Goal: Information Seeking & Learning: Learn about a topic

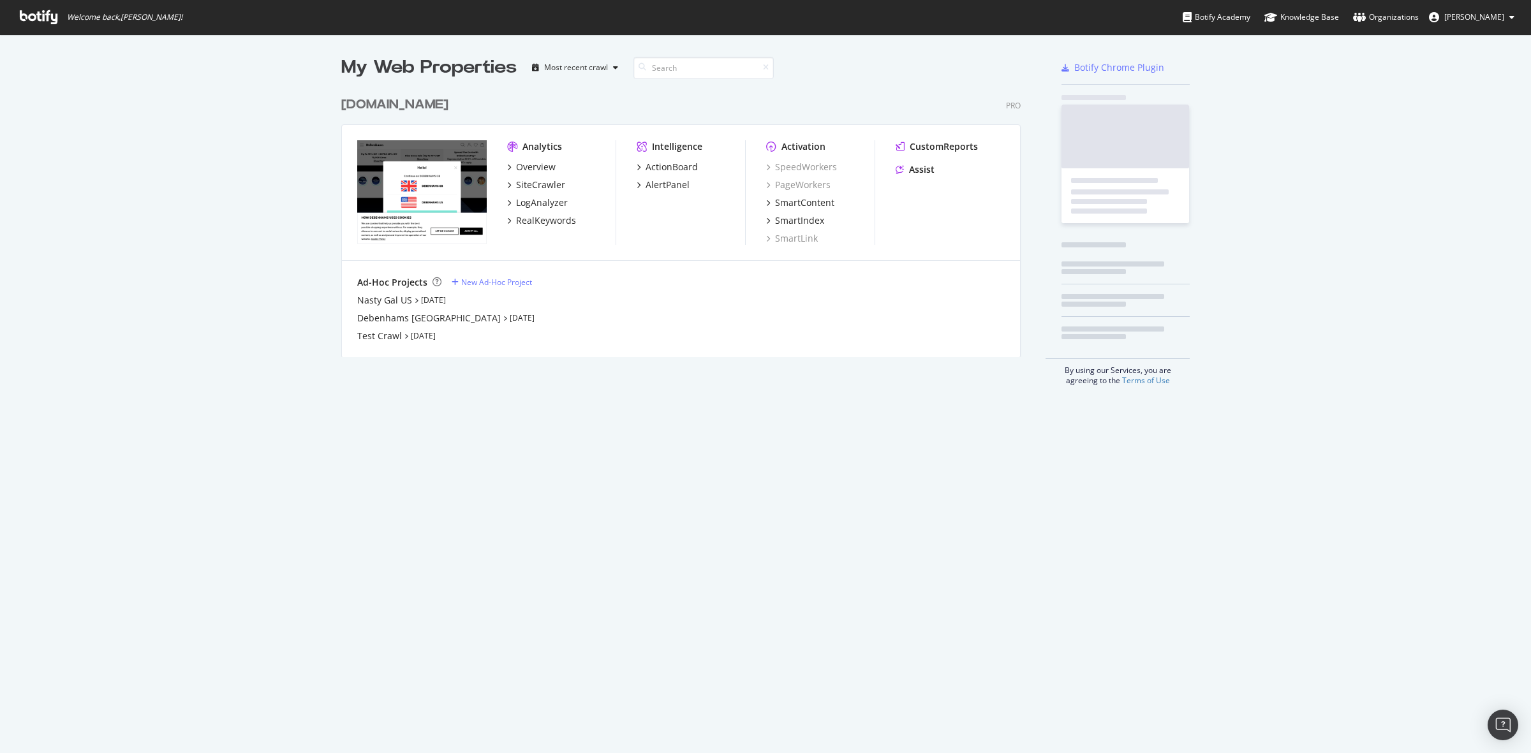
scroll to position [741, 1506]
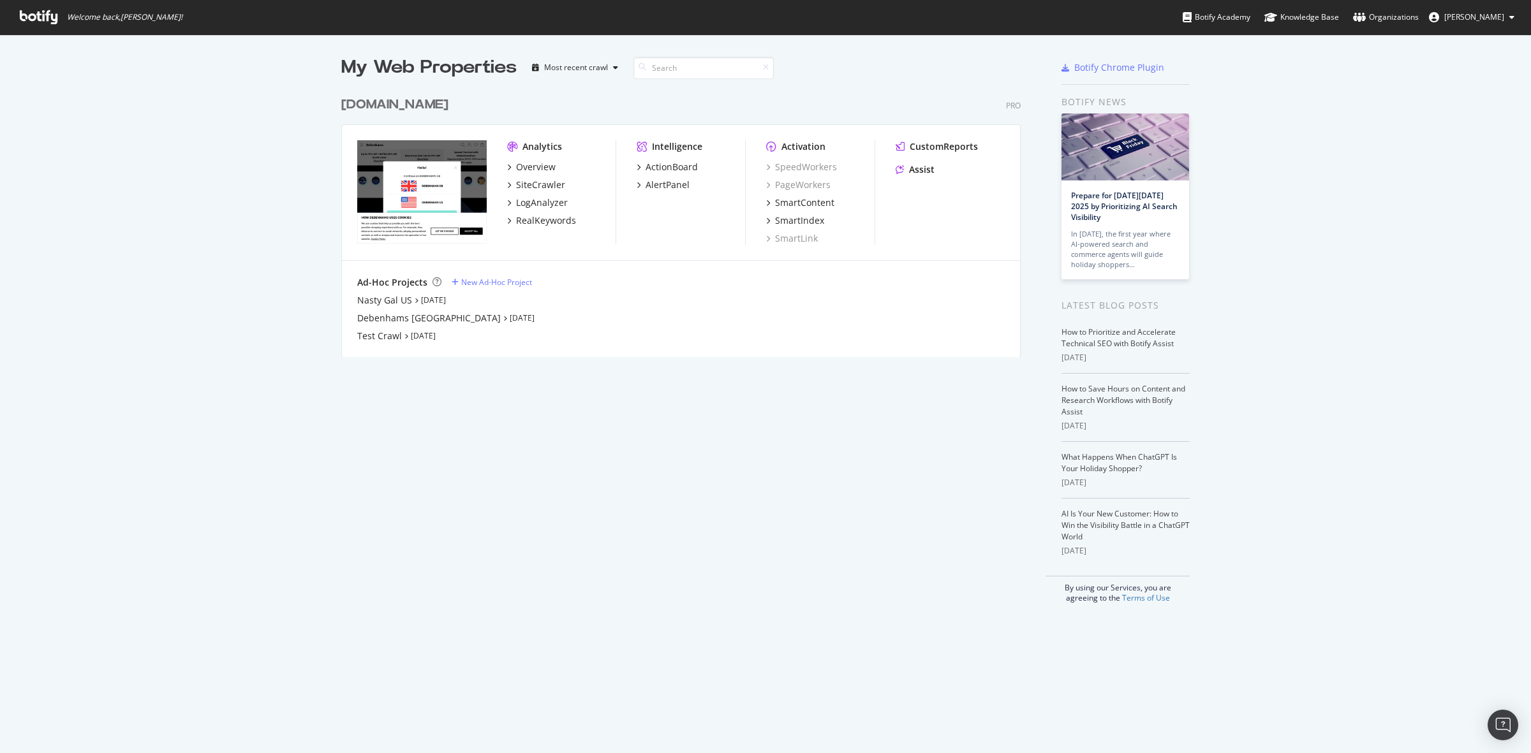
click at [416, 103] on div "[DOMAIN_NAME]" at bounding box center [394, 105] width 107 height 18
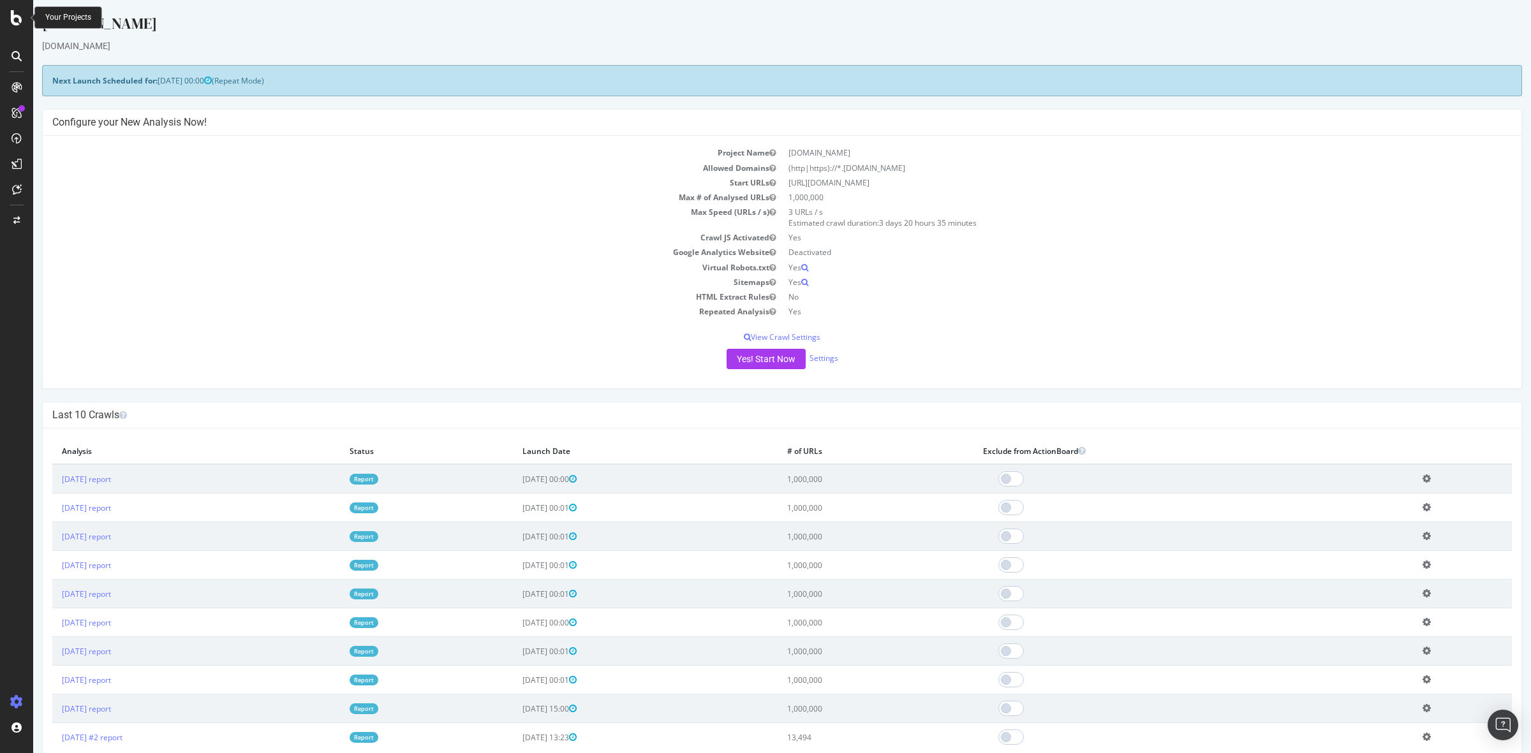
click at [18, 23] on icon at bounding box center [16, 17] width 11 height 15
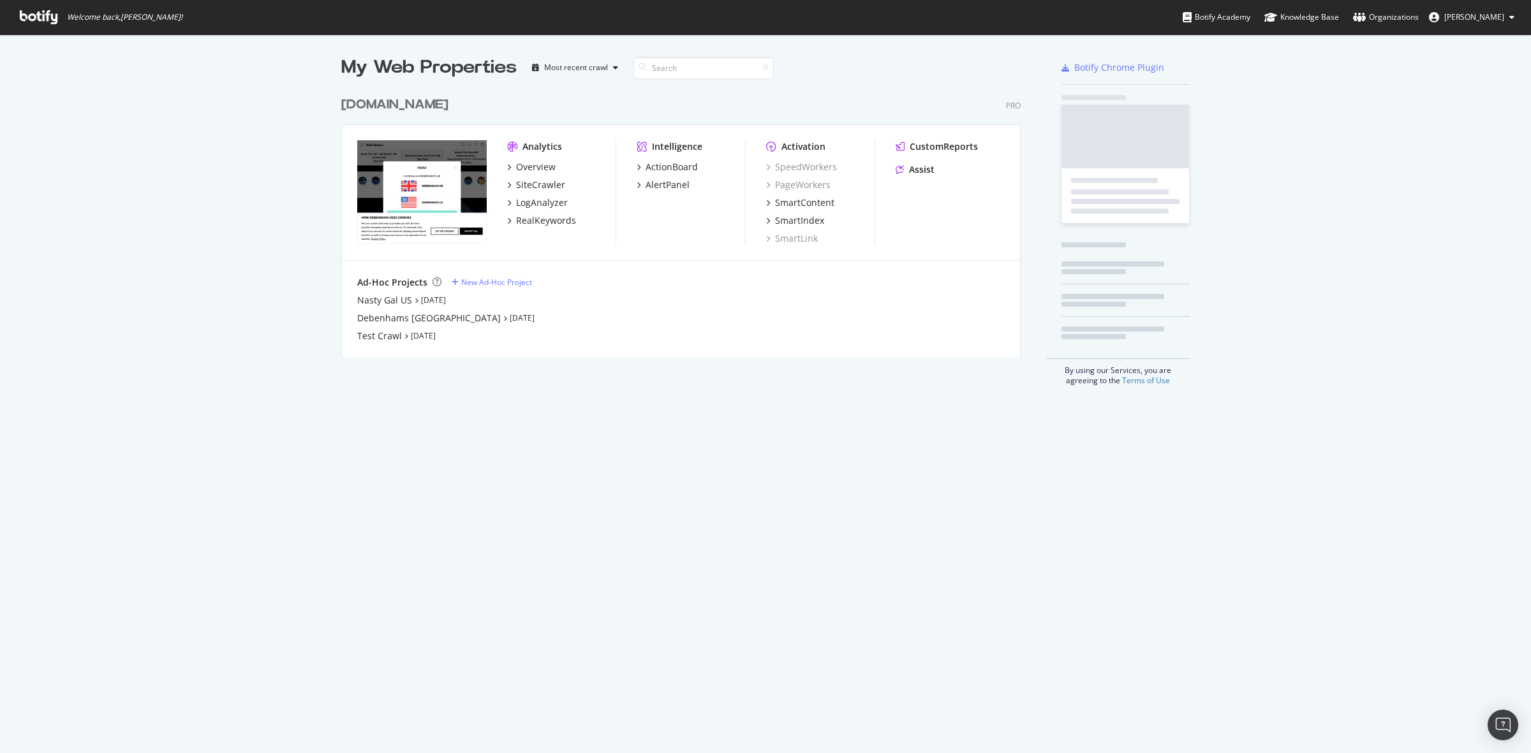
scroll to position [741, 1506]
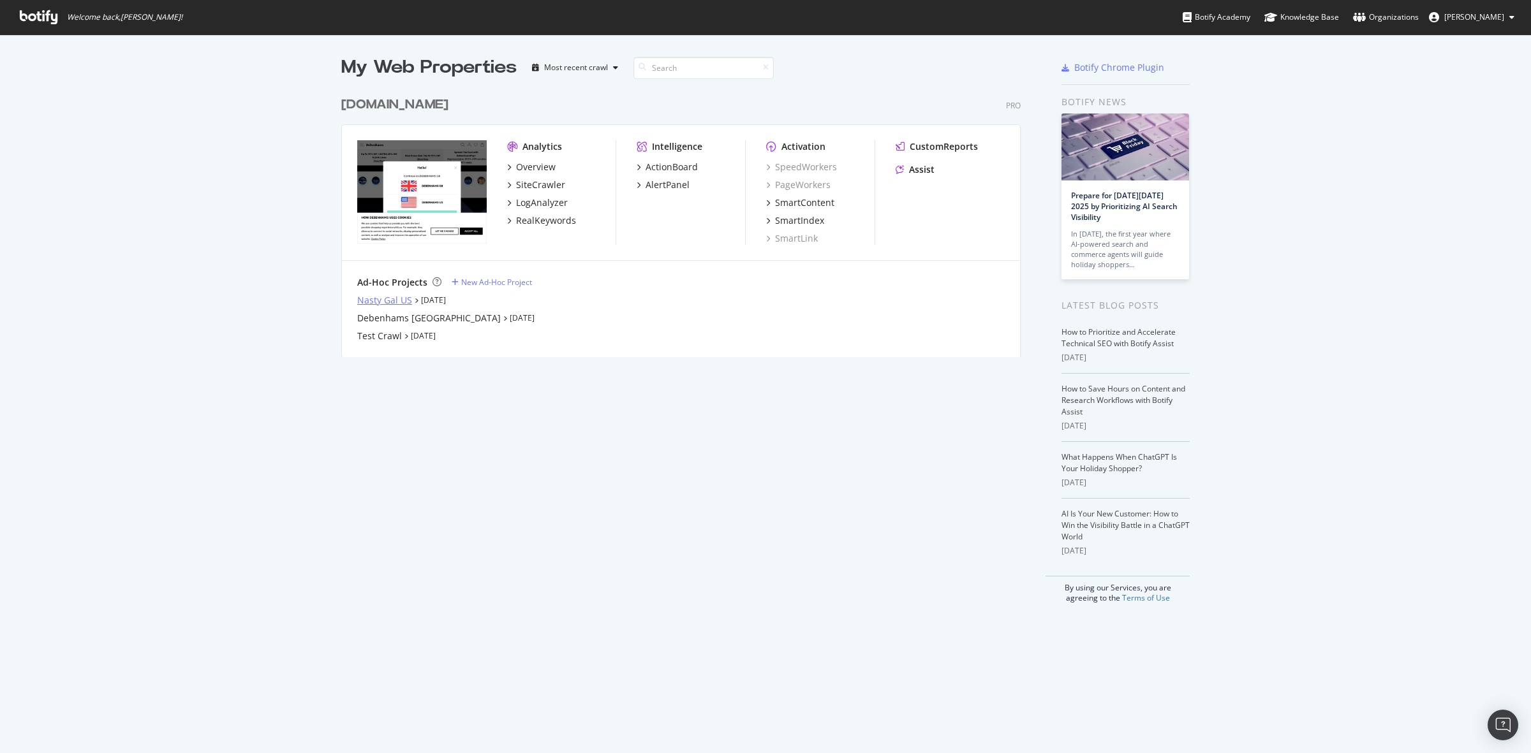
click at [371, 301] on div "Nasty Gal US" at bounding box center [384, 300] width 55 height 13
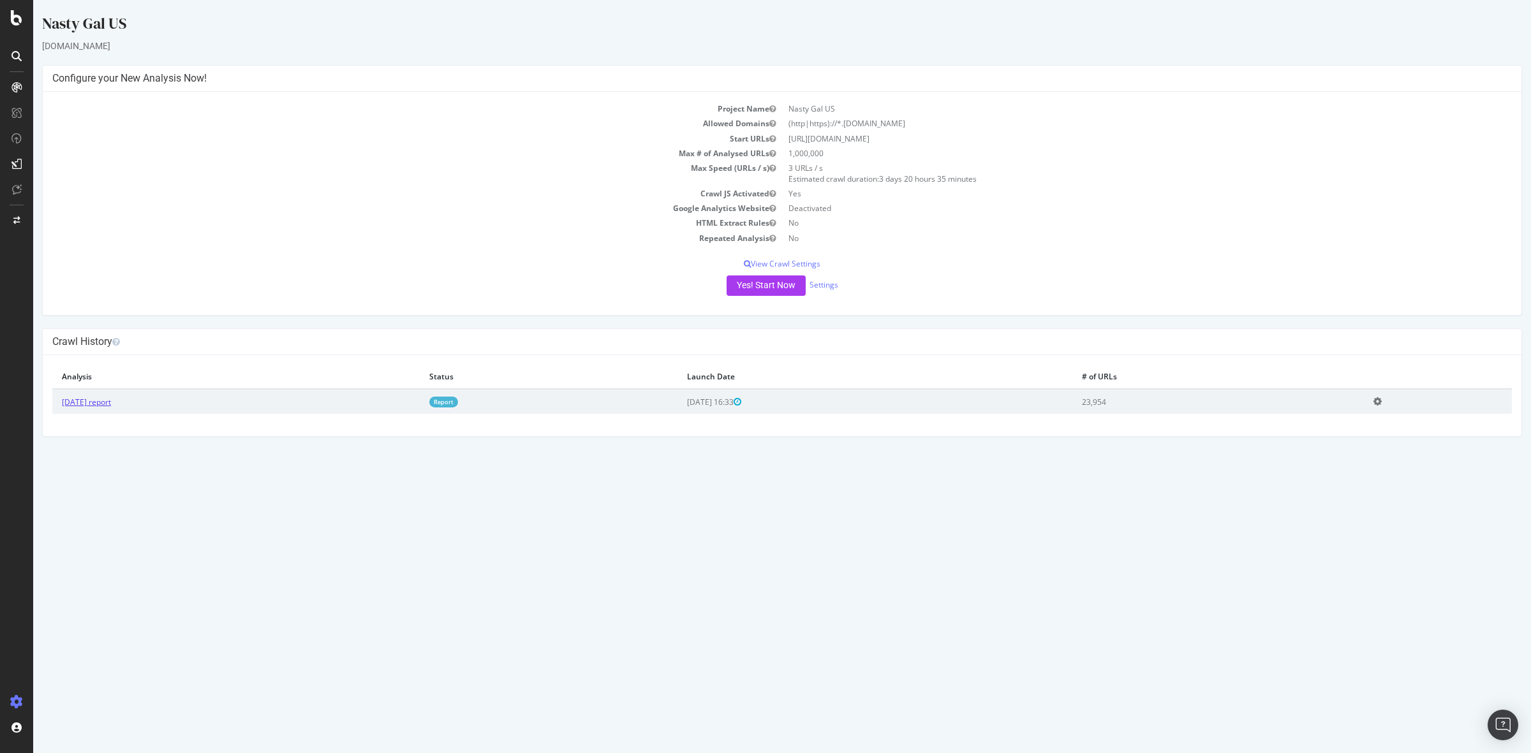
click at [111, 400] on link "[DATE] report" at bounding box center [86, 402] width 49 height 11
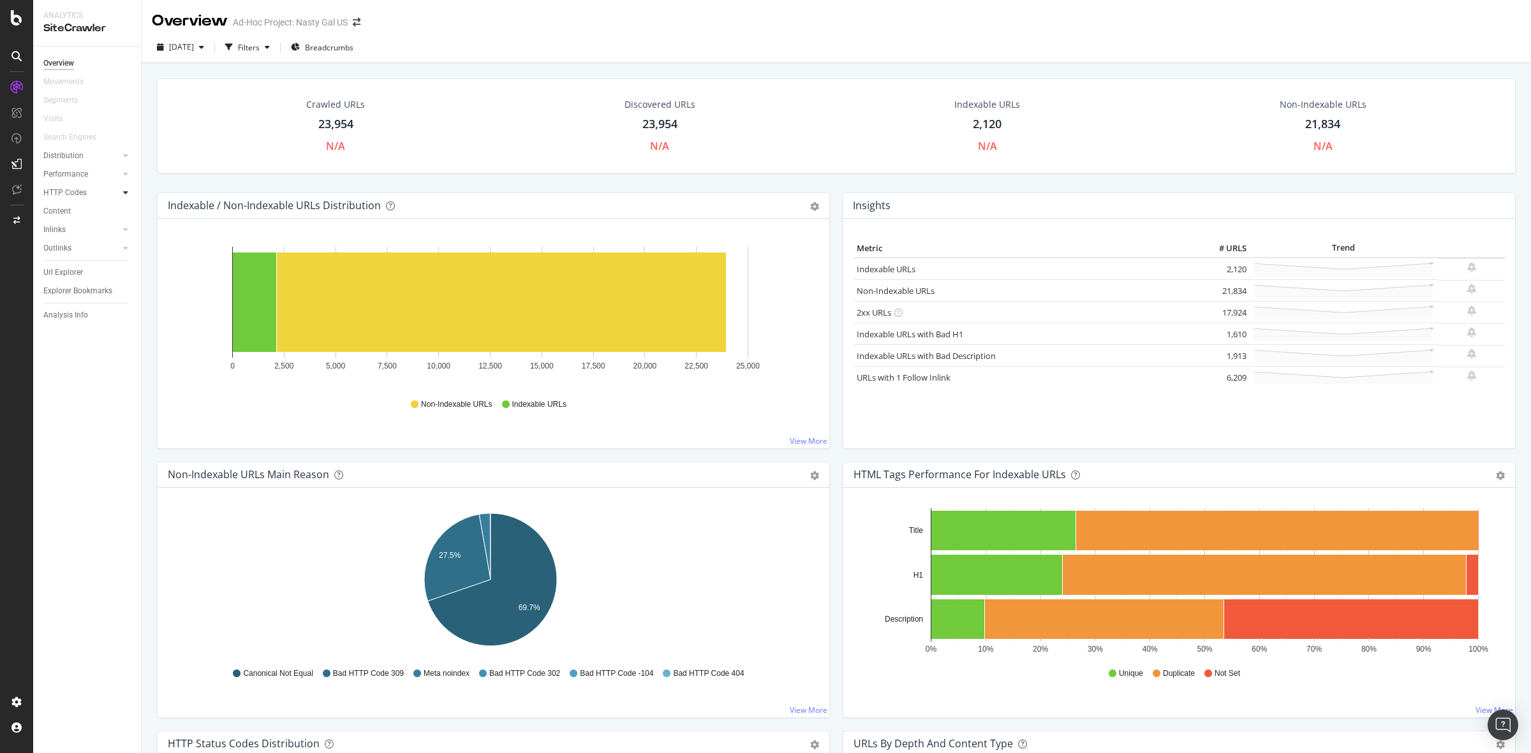
click at [120, 193] on div at bounding box center [125, 192] width 13 height 13
click at [212, 179] on div "Crawled URLs 23,954 N/A Discovered URLs 23,954 N/A Indexable URLs 2,120 N/A Non…" at bounding box center [836, 135] width 1371 height 114
click at [339, 118] on div "23,954" at bounding box center [335, 124] width 35 height 17
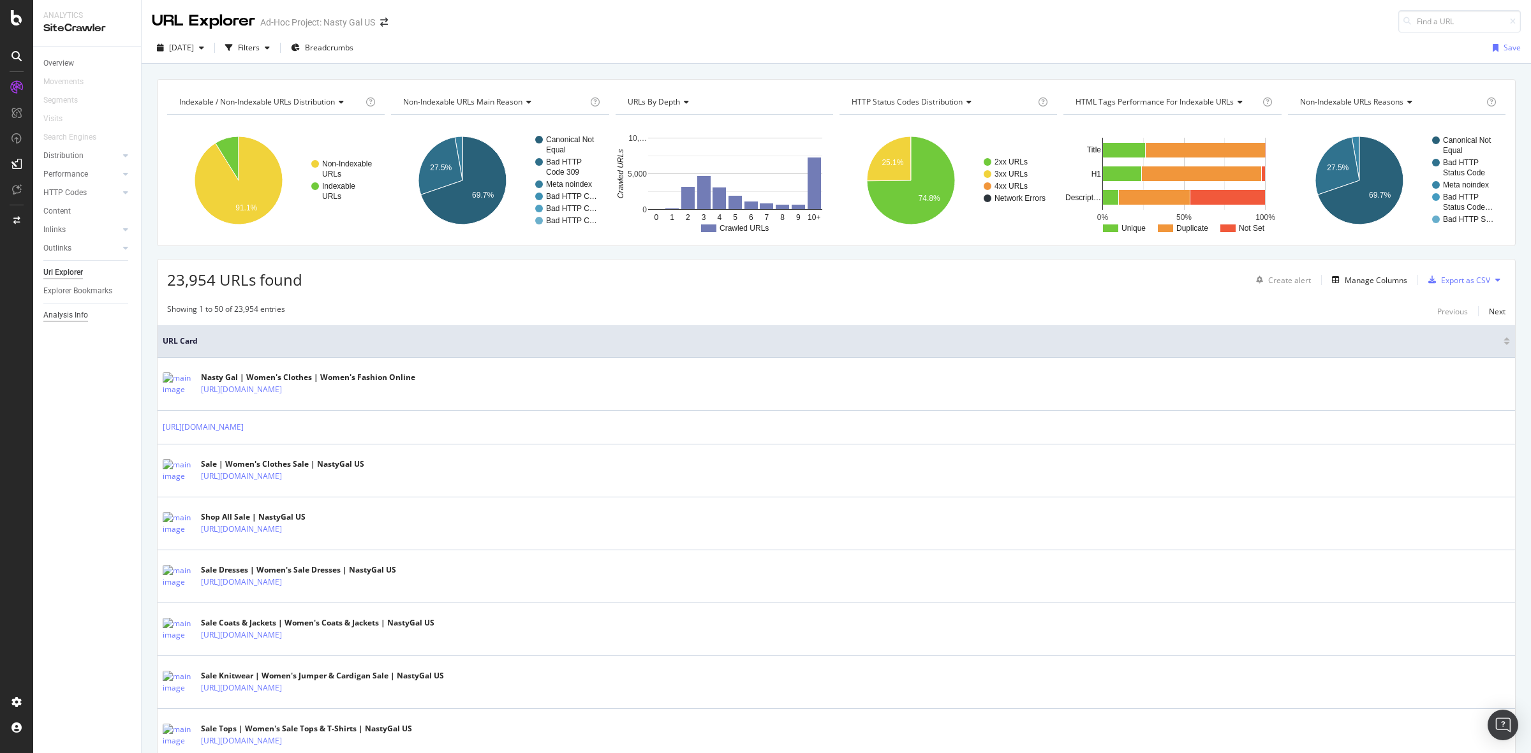
click at [86, 312] on div "Analysis Info" at bounding box center [65, 315] width 45 height 13
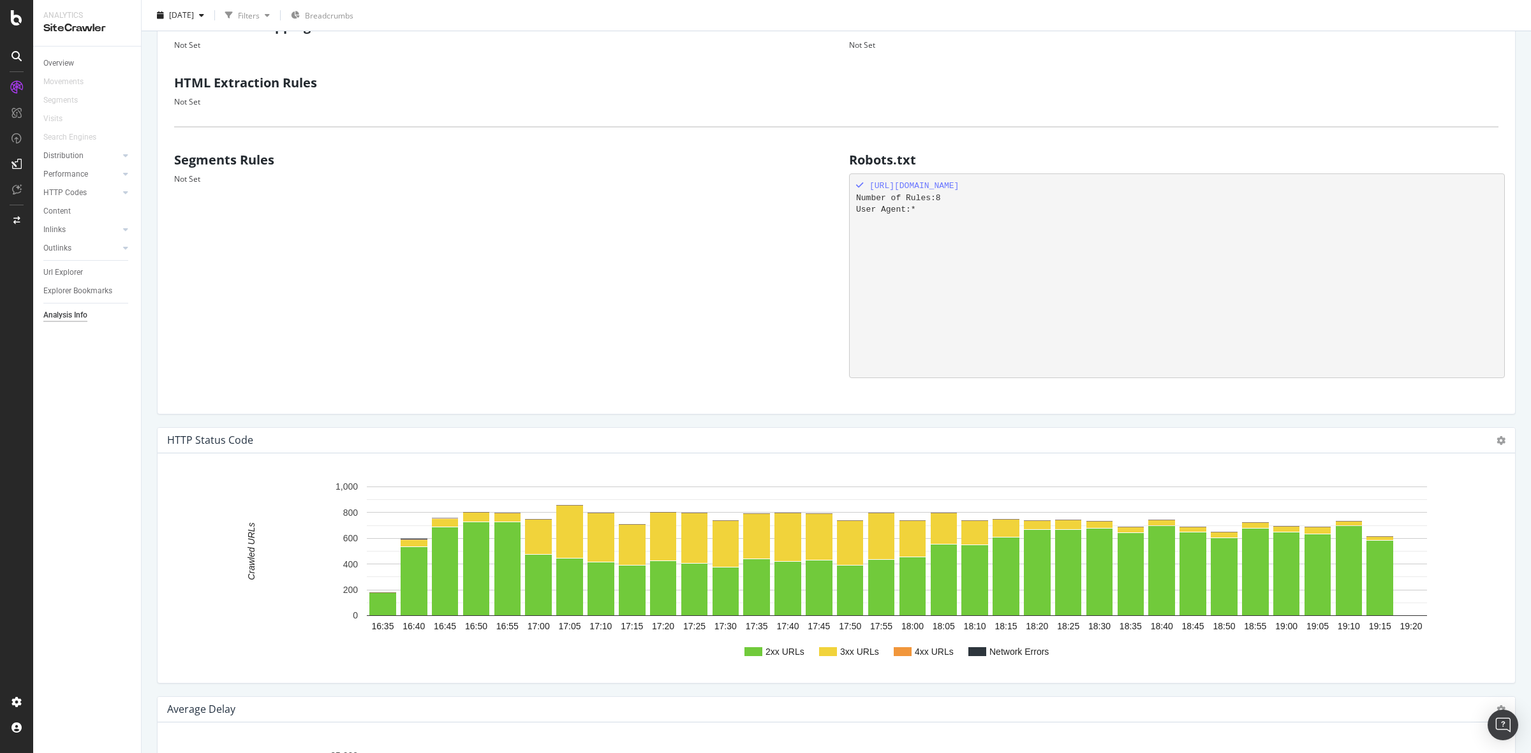
scroll to position [482, 0]
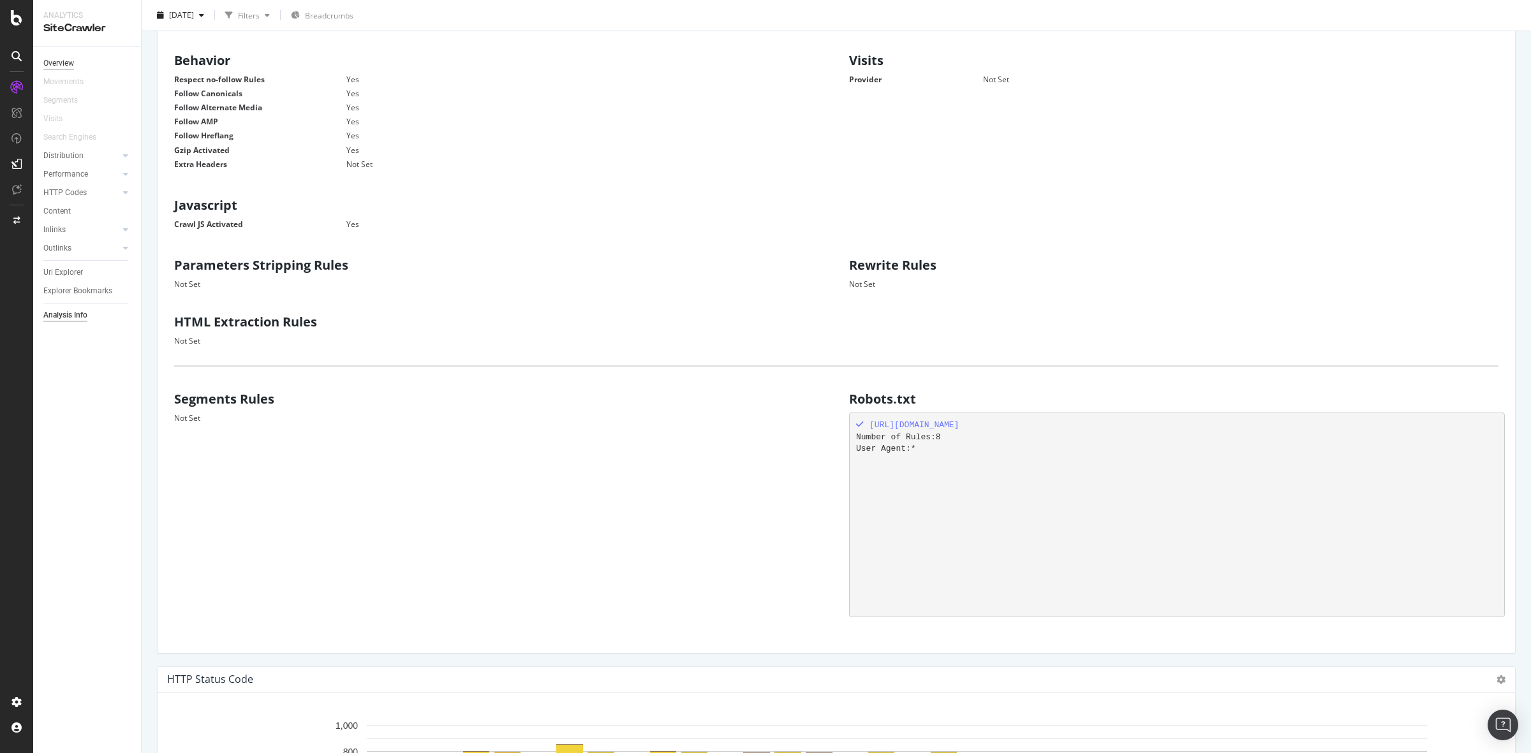
click at [65, 67] on div "Overview" at bounding box center [58, 63] width 31 height 13
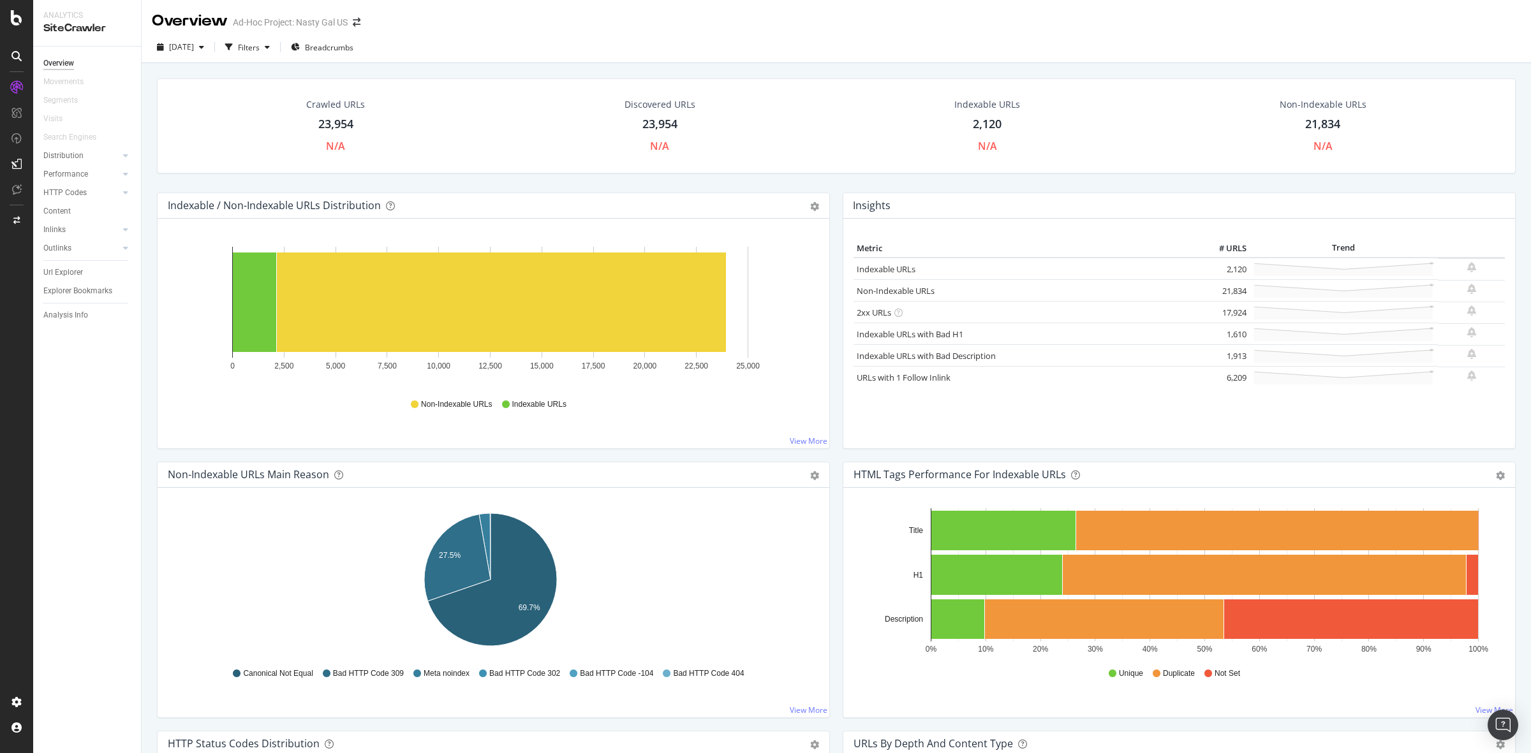
click at [330, 125] on div "23,954" at bounding box center [335, 124] width 35 height 17
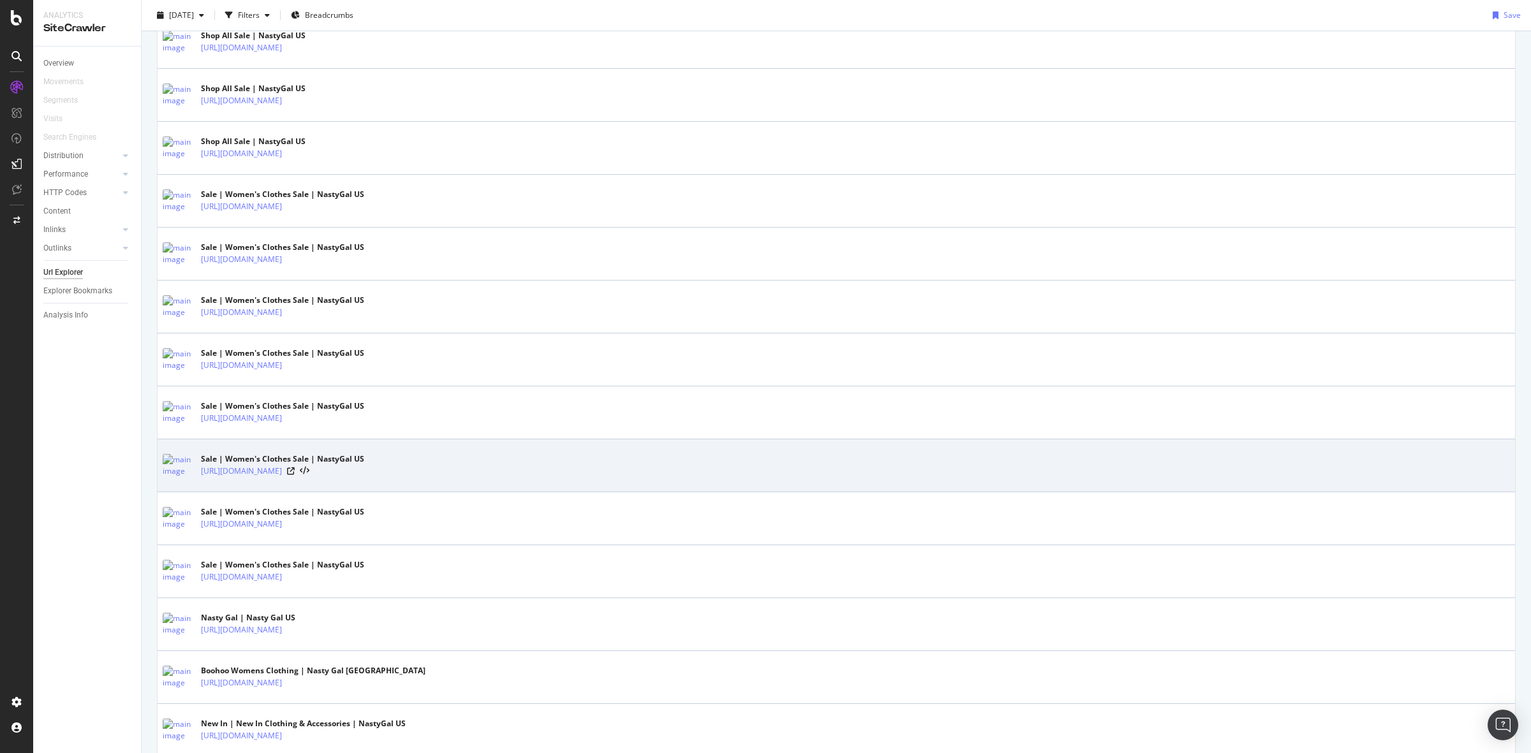
scroll to position [1913, 0]
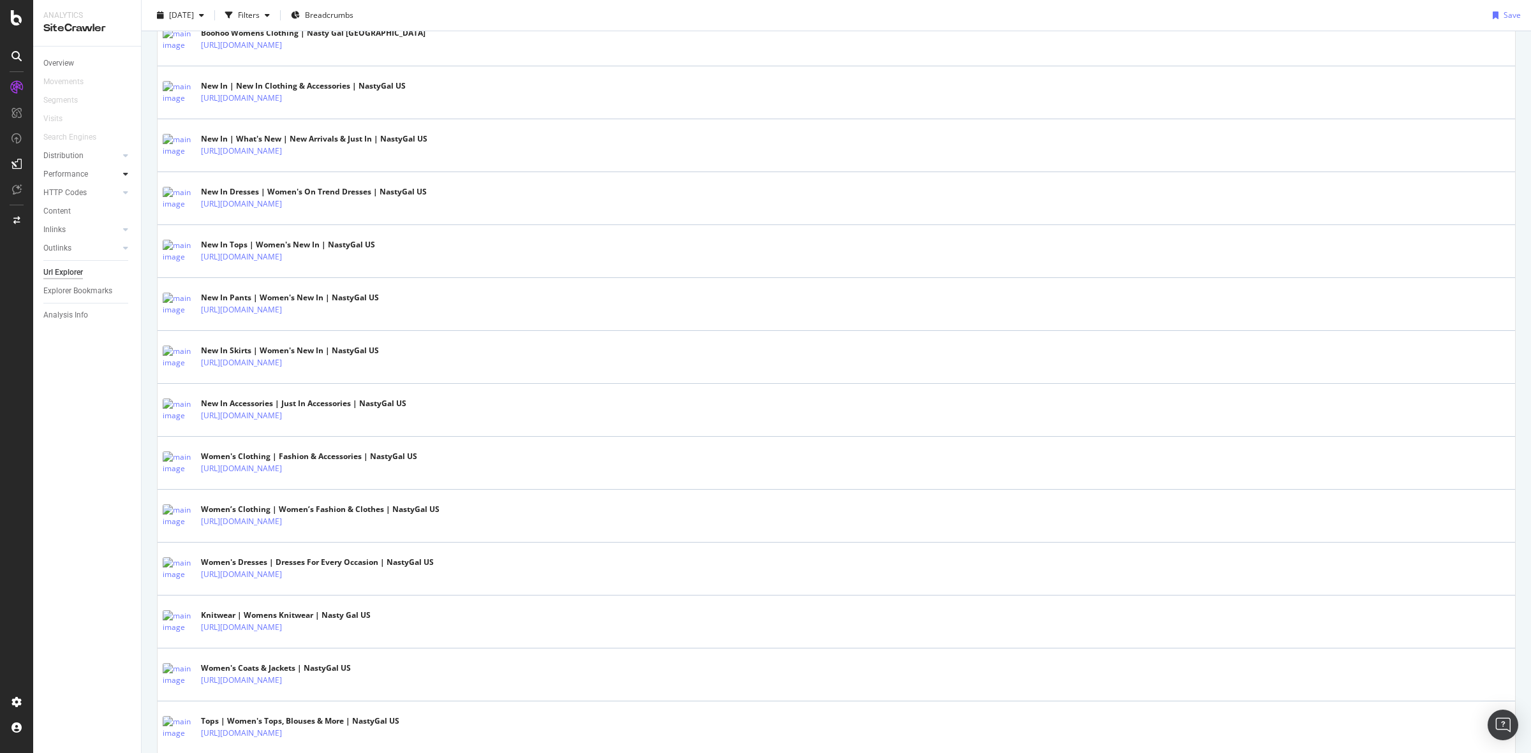
click at [120, 170] on div at bounding box center [125, 174] width 13 height 13
click at [77, 160] on div "Distribution" at bounding box center [63, 155] width 40 height 13
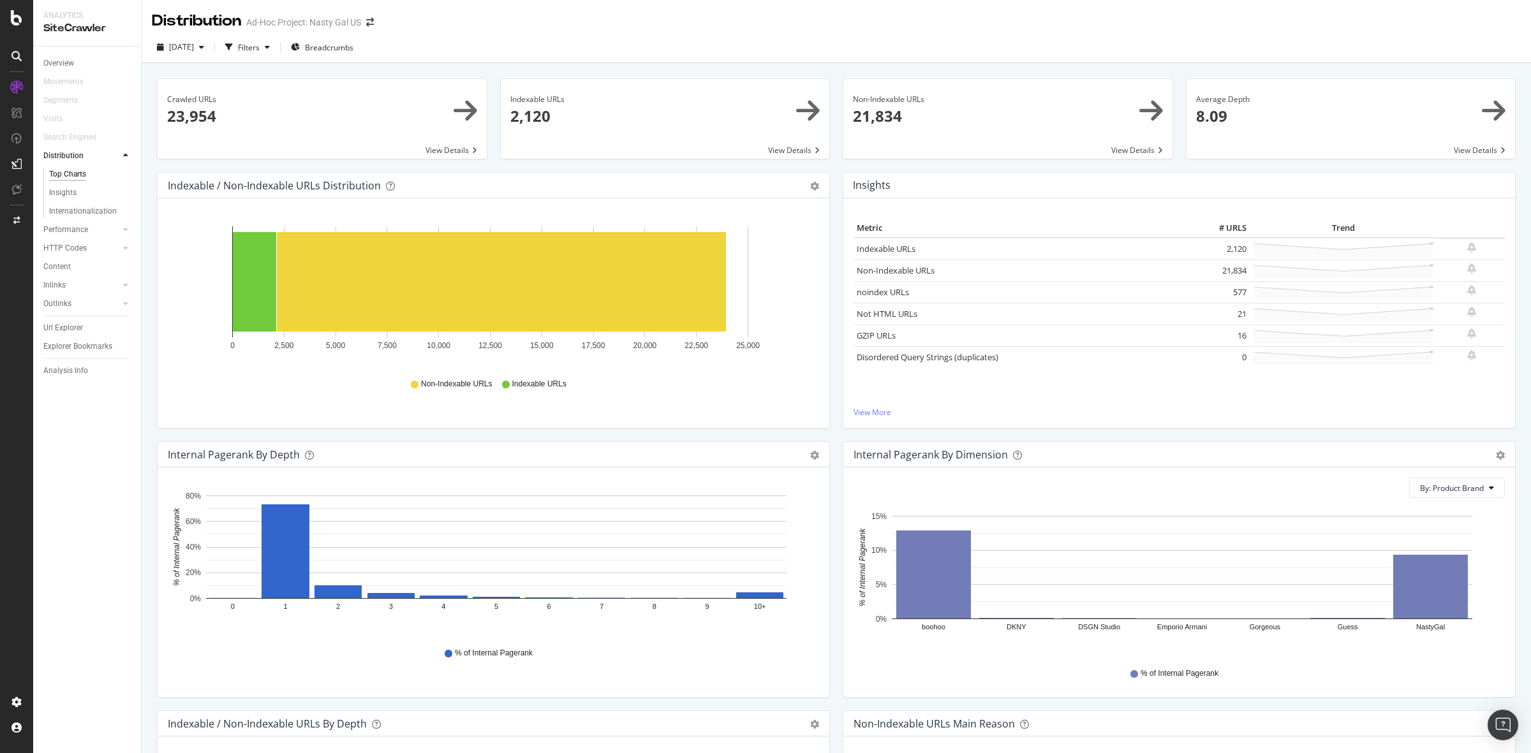
scroll to position [478, 0]
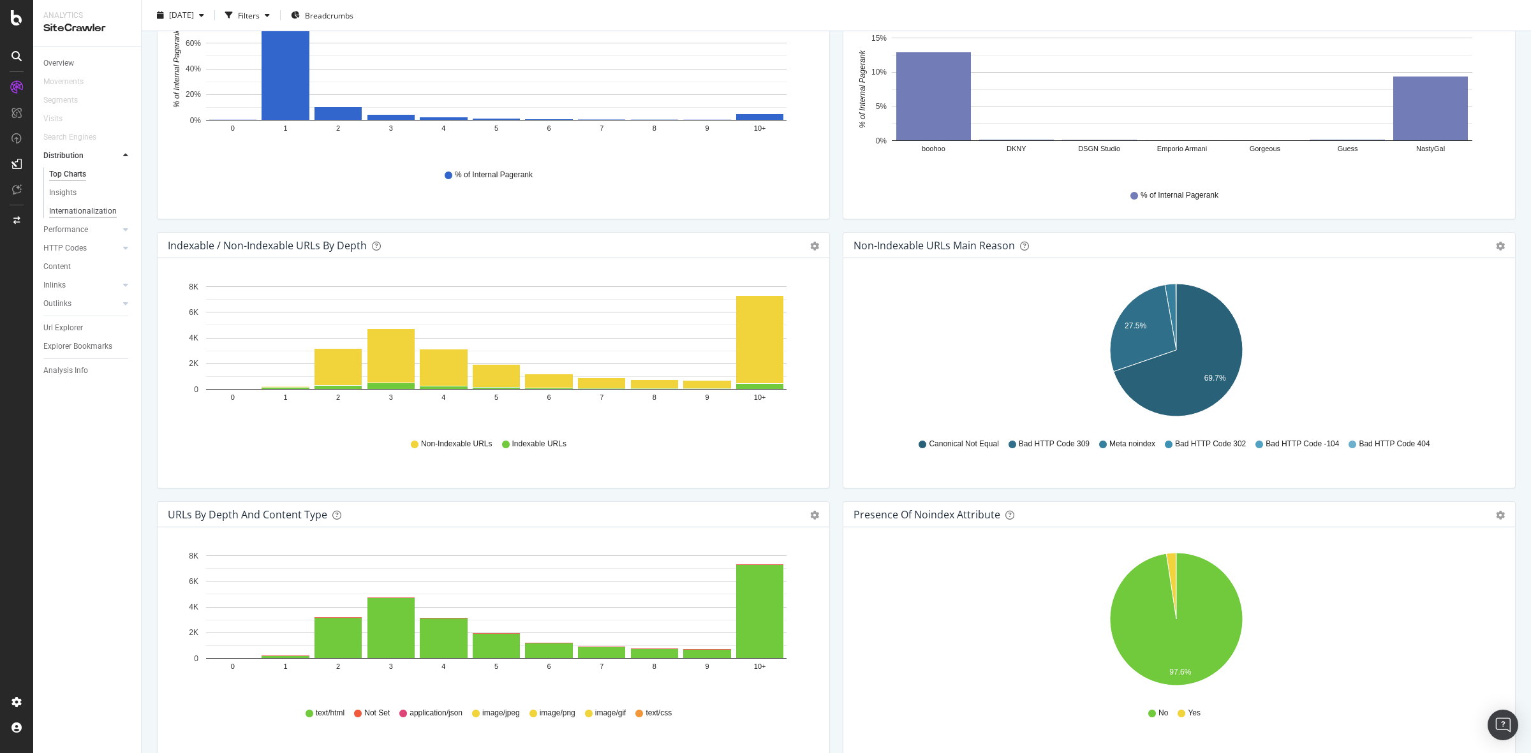
click at [91, 205] on div "Internationalization" at bounding box center [83, 211] width 68 height 13
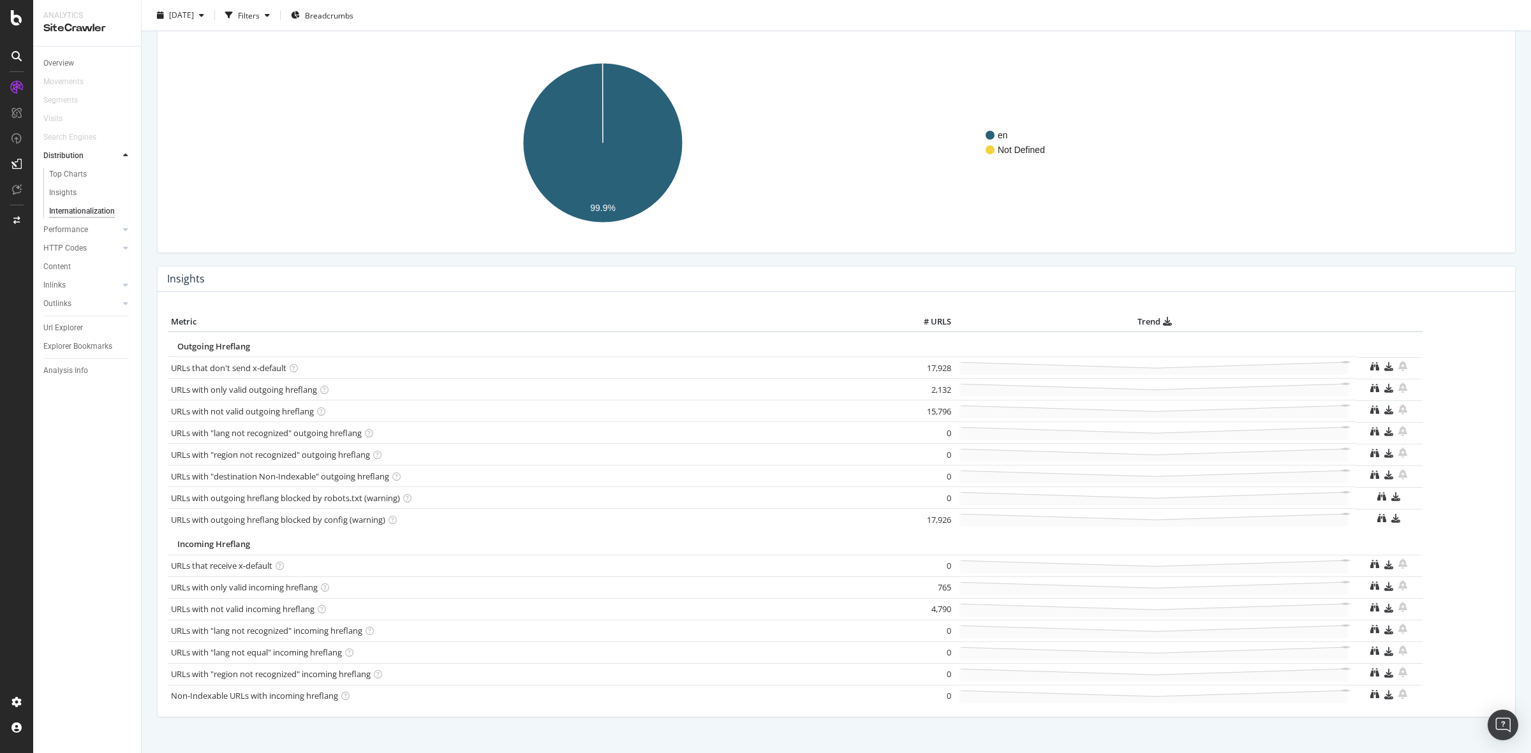
scroll to position [106, 0]
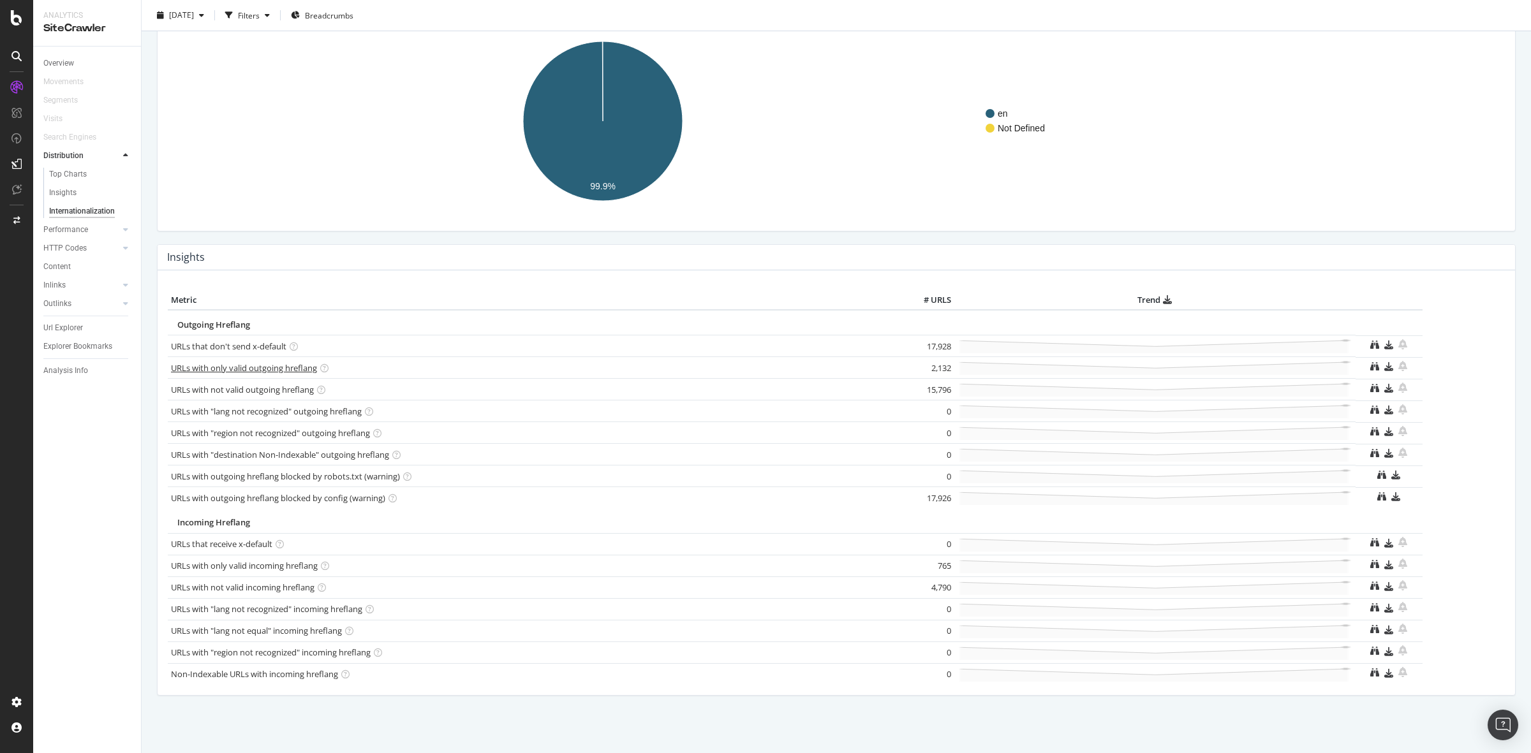
click at [287, 368] on link "URLs with only valid outgoing hreflang" at bounding box center [244, 367] width 146 height 11
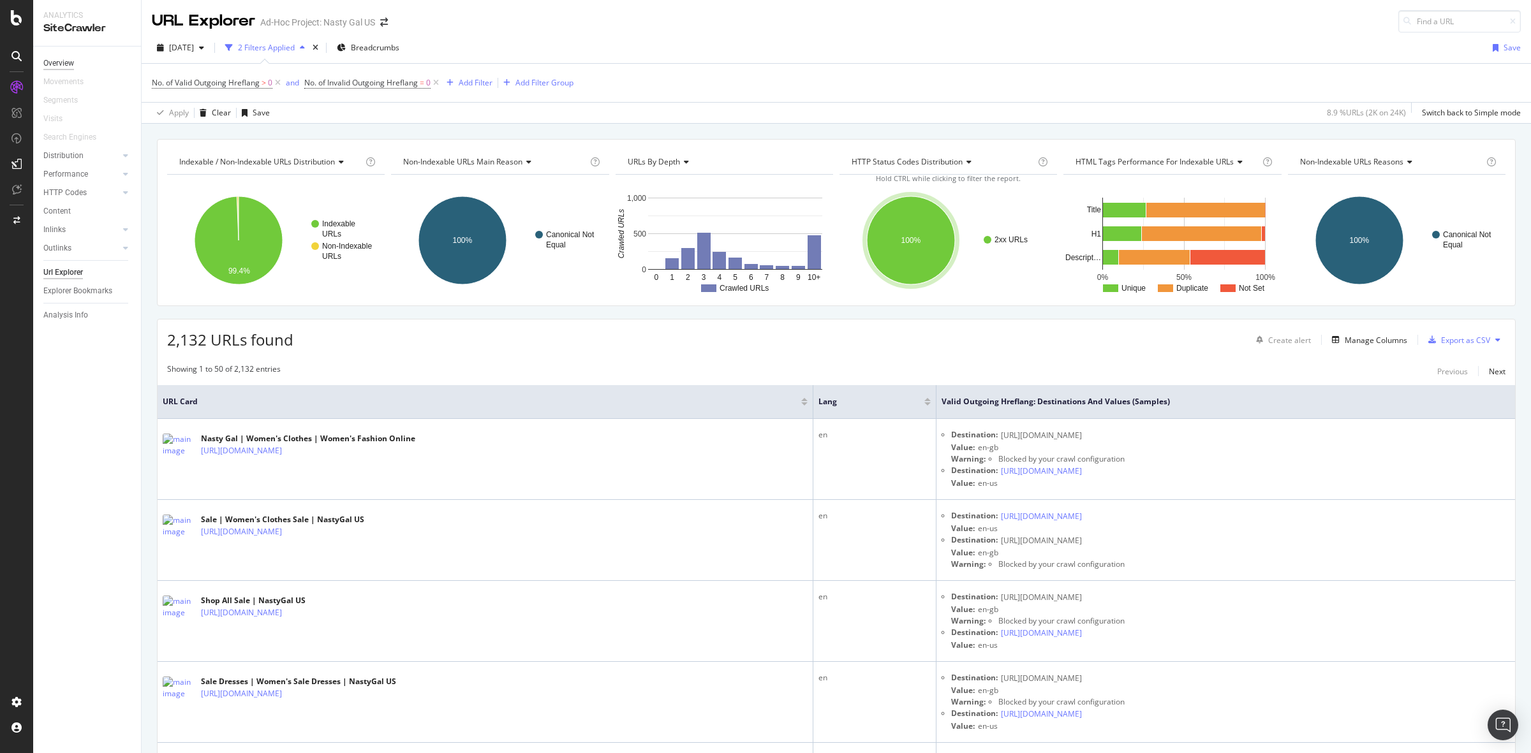
click at [59, 61] on div "Overview" at bounding box center [58, 63] width 31 height 13
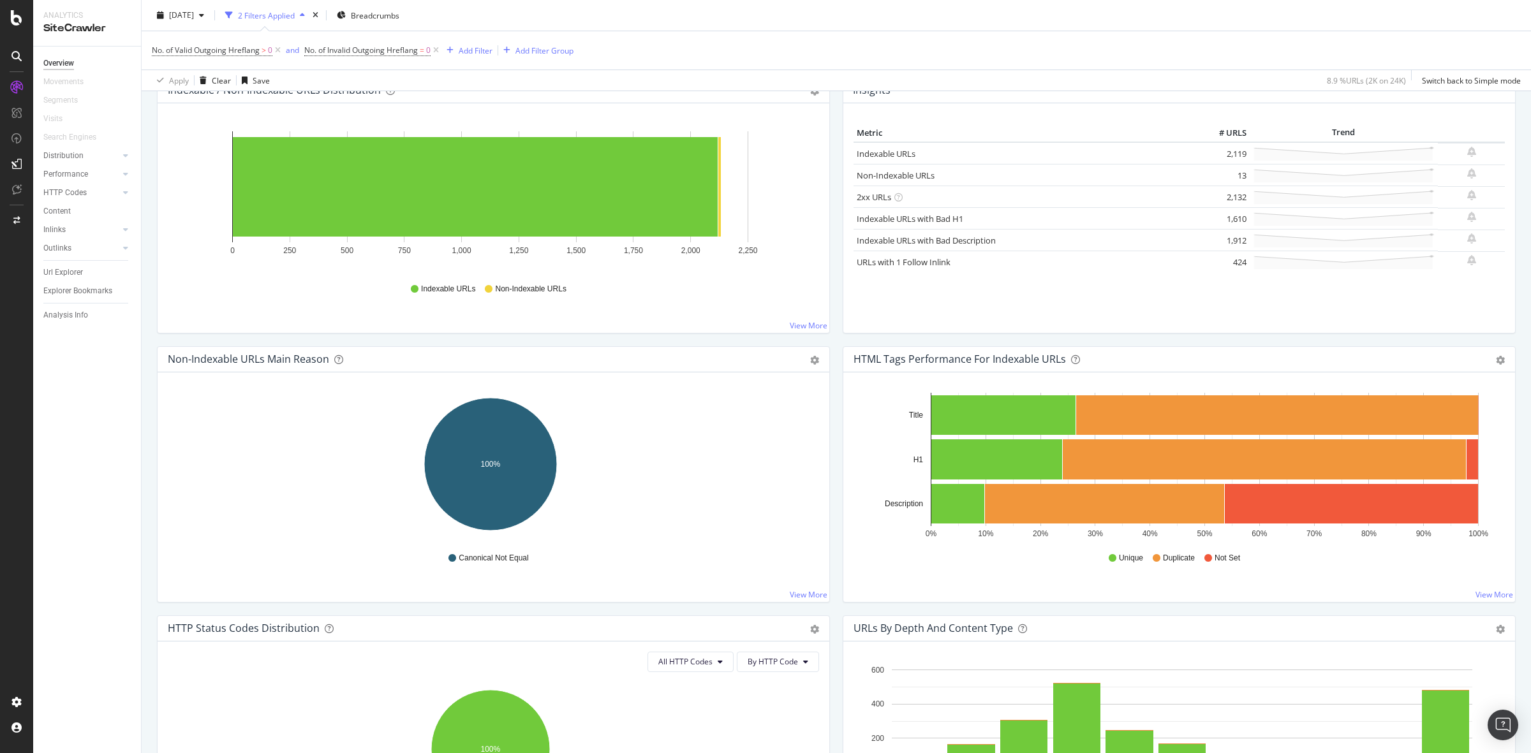
scroll to position [399, 0]
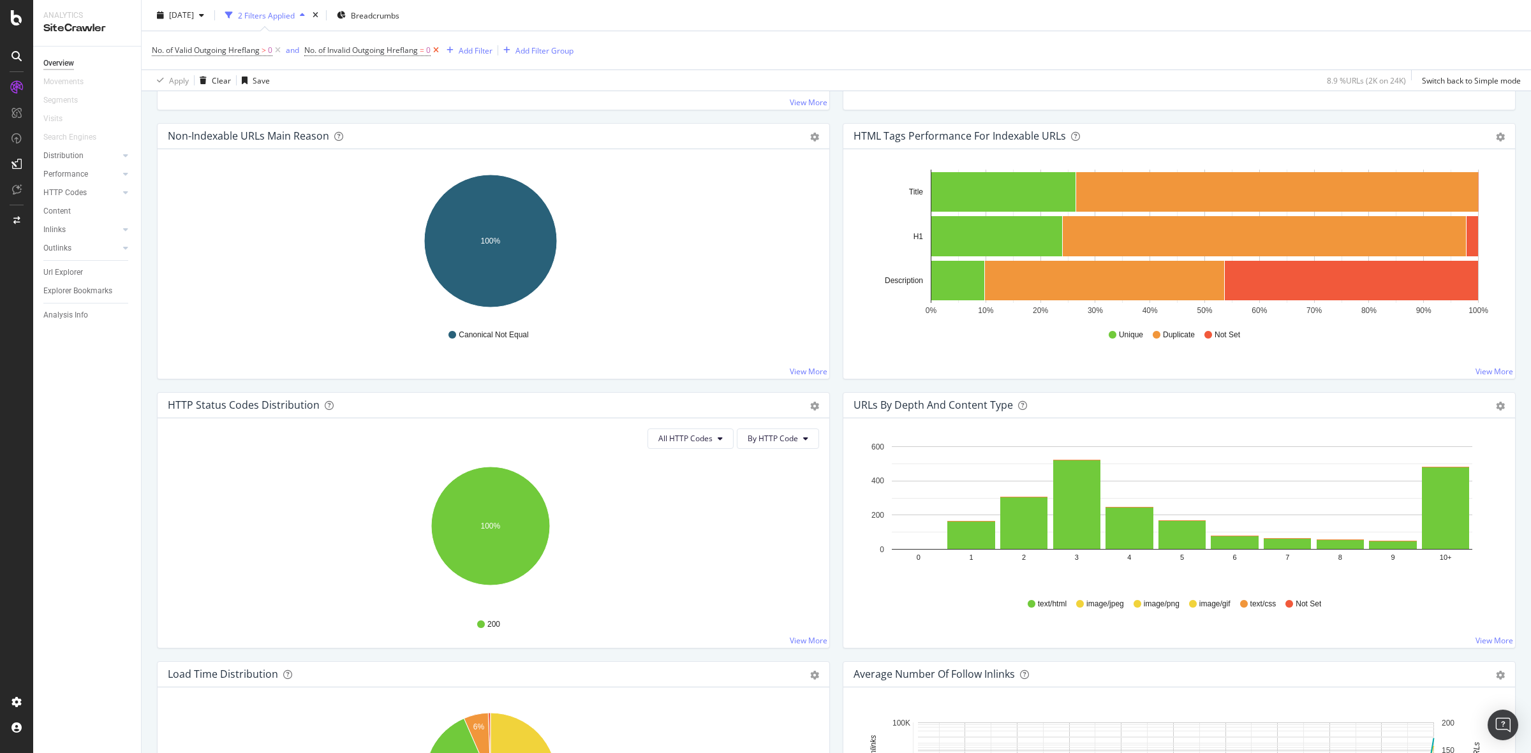
click at [432, 52] on icon at bounding box center [435, 50] width 11 height 13
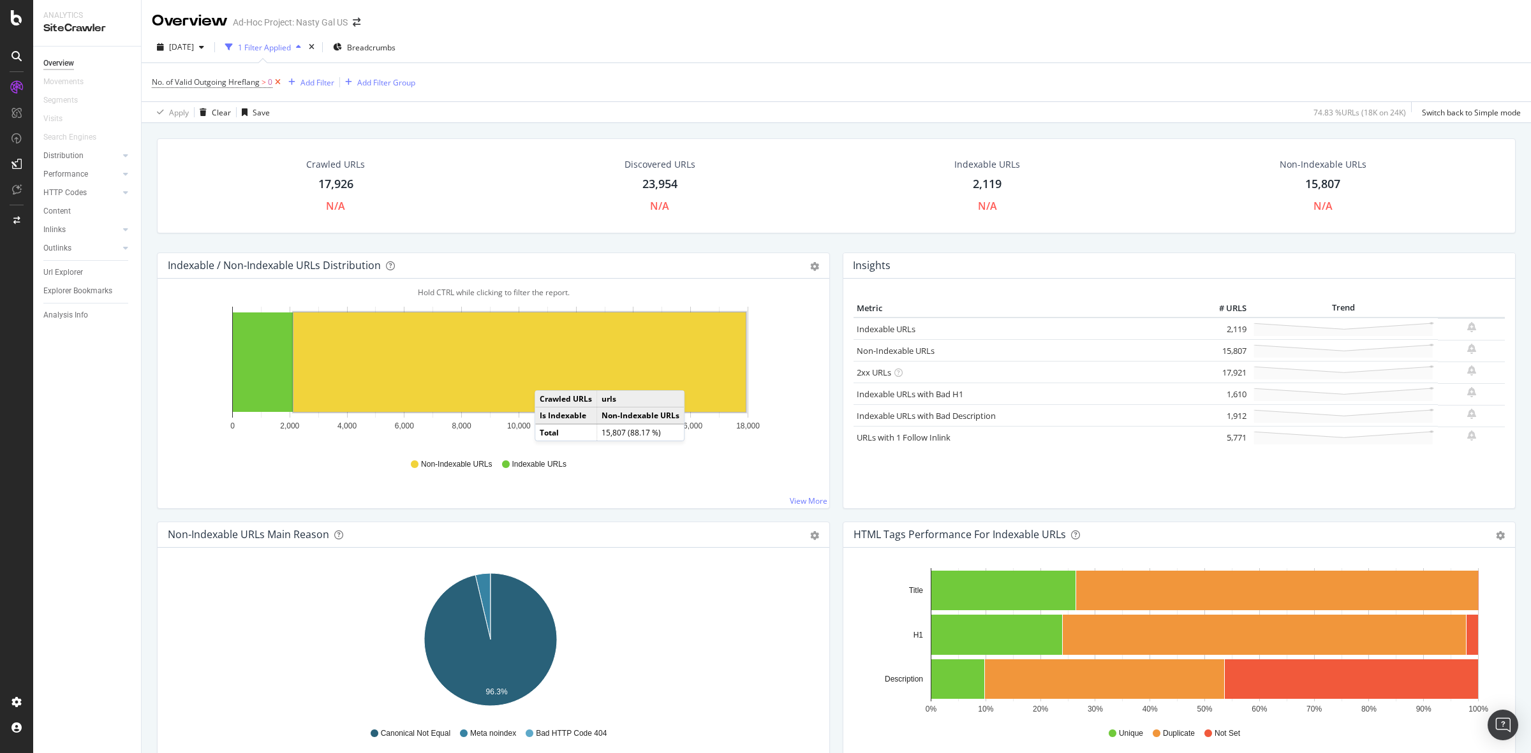
click at [277, 78] on icon at bounding box center [277, 82] width 11 height 13
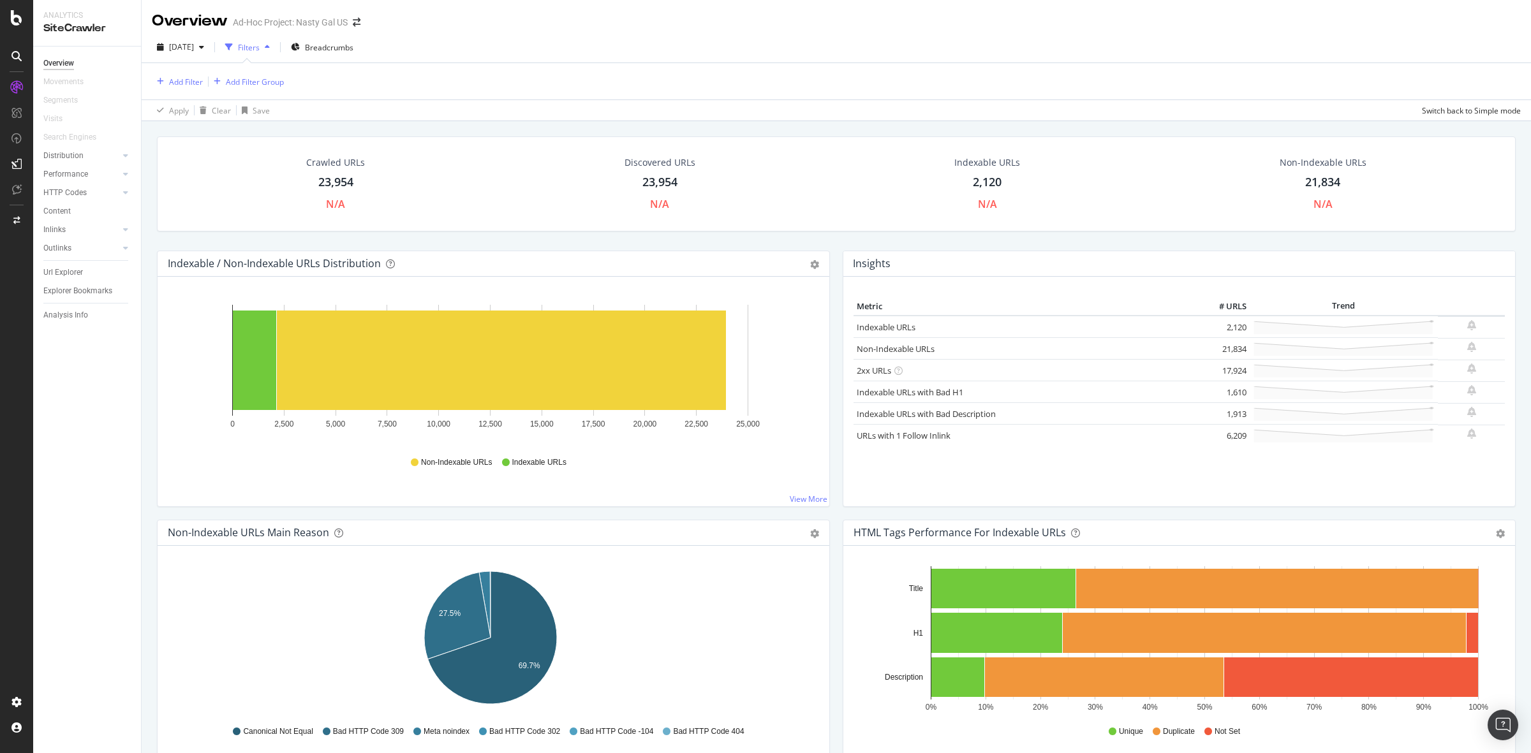
click at [320, 177] on div "23,954" at bounding box center [335, 182] width 35 height 17
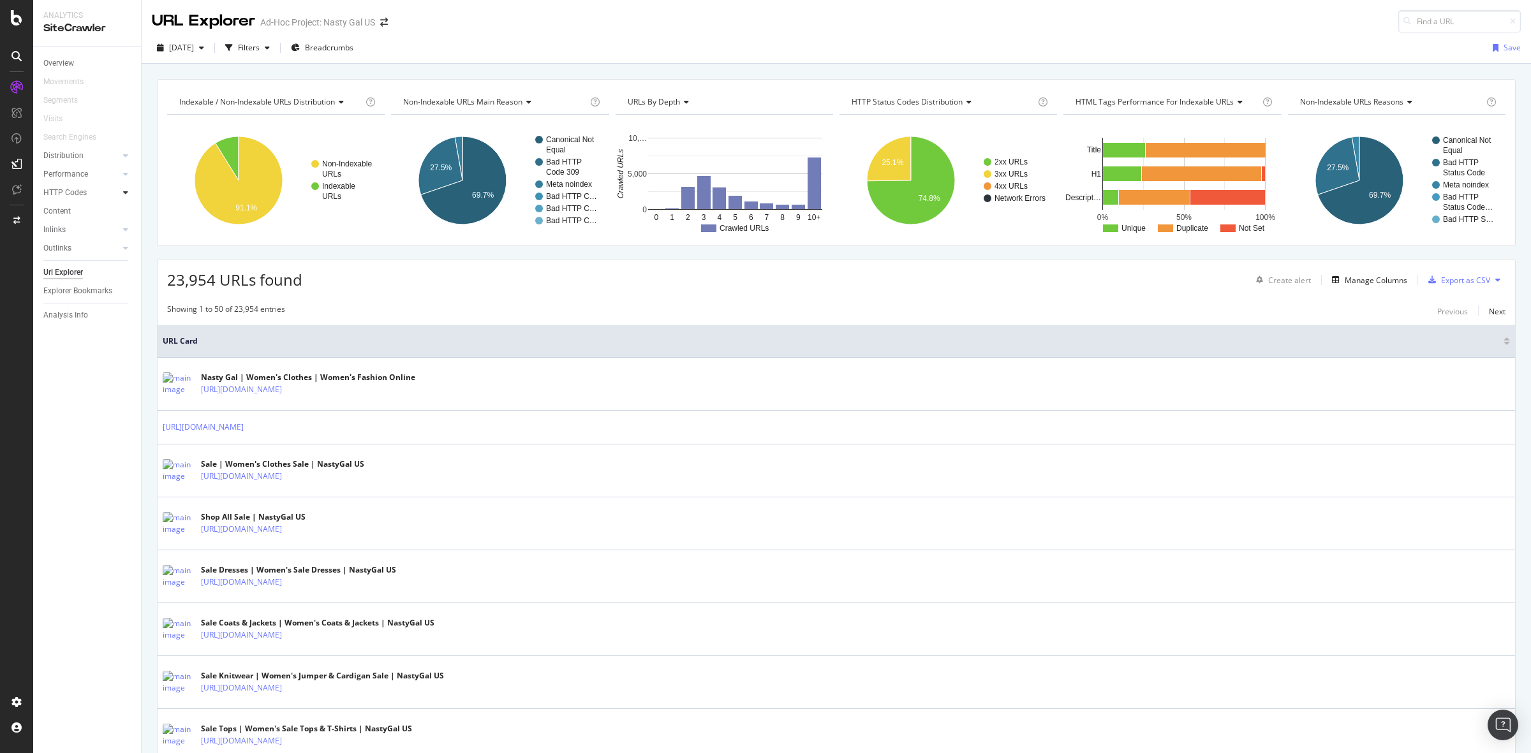
click at [129, 187] on div at bounding box center [125, 192] width 13 height 13
click at [68, 211] on div "Top Charts" at bounding box center [68, 211] width 38 height 13
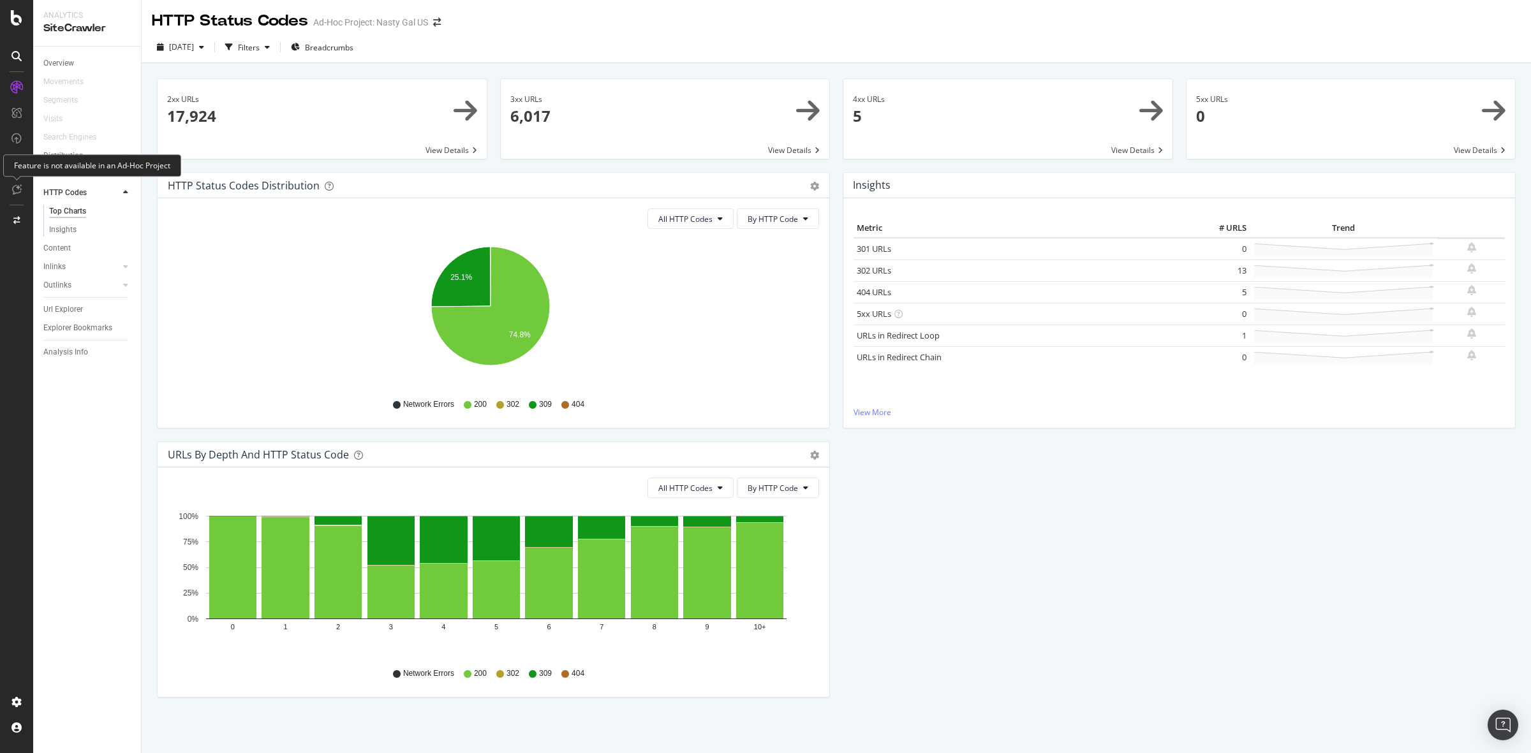
click at [18, 188] on icon at bounding box center [17, 189] width 10 height 10
